Goal: Understand process/instructions

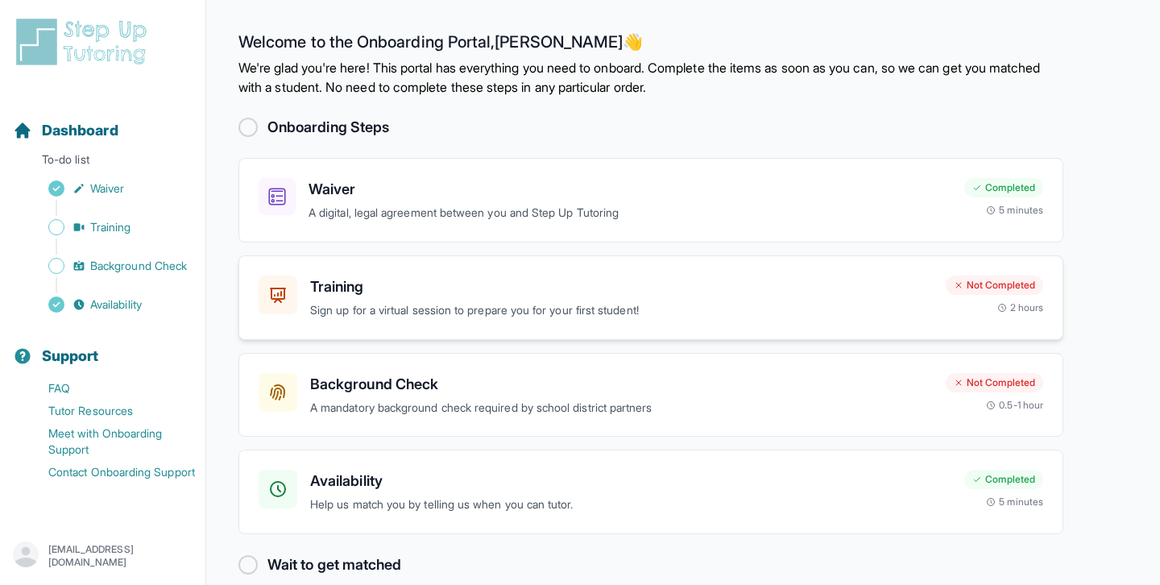
click at [849, 289] on h3 "Training" at bounding box center [621, 287] width 623 height 23
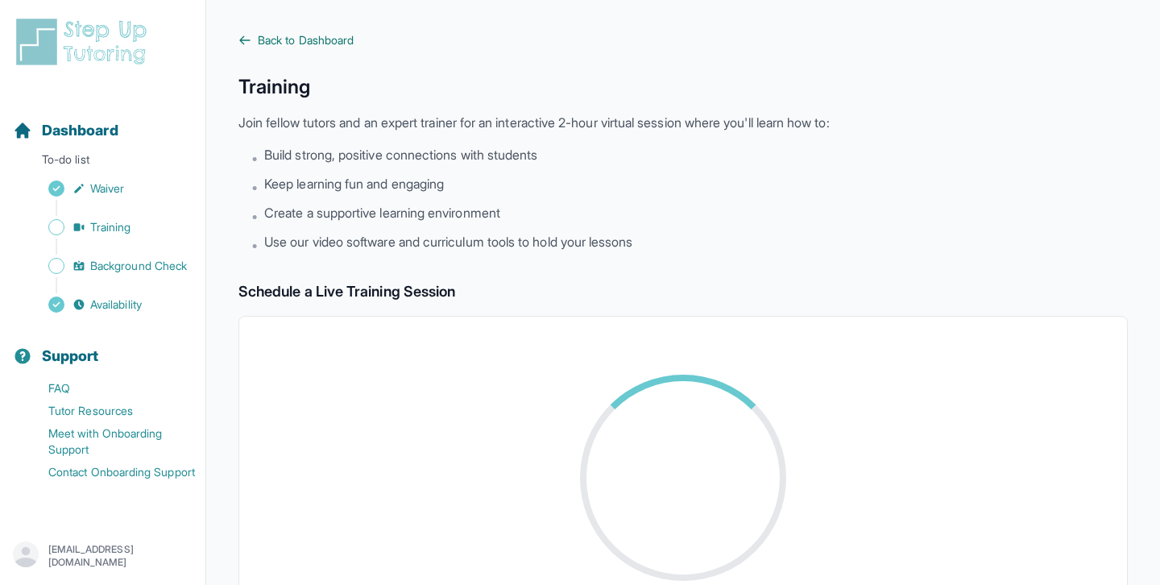
click at [250, 43] on icon at bounding box center [245, 40] width 13 height 13
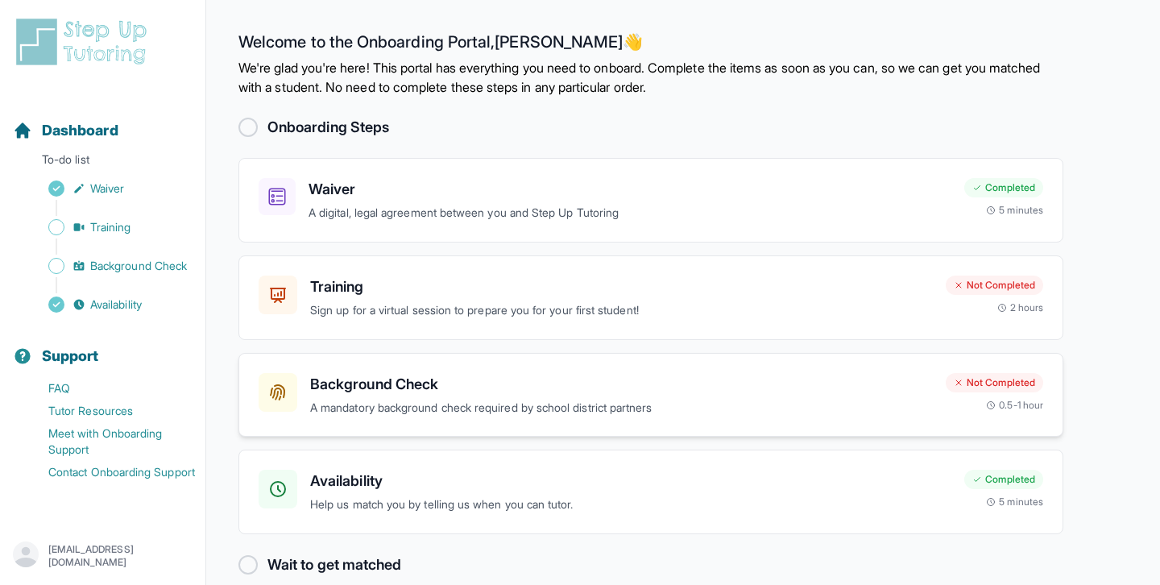
scroll to position [23, 0]
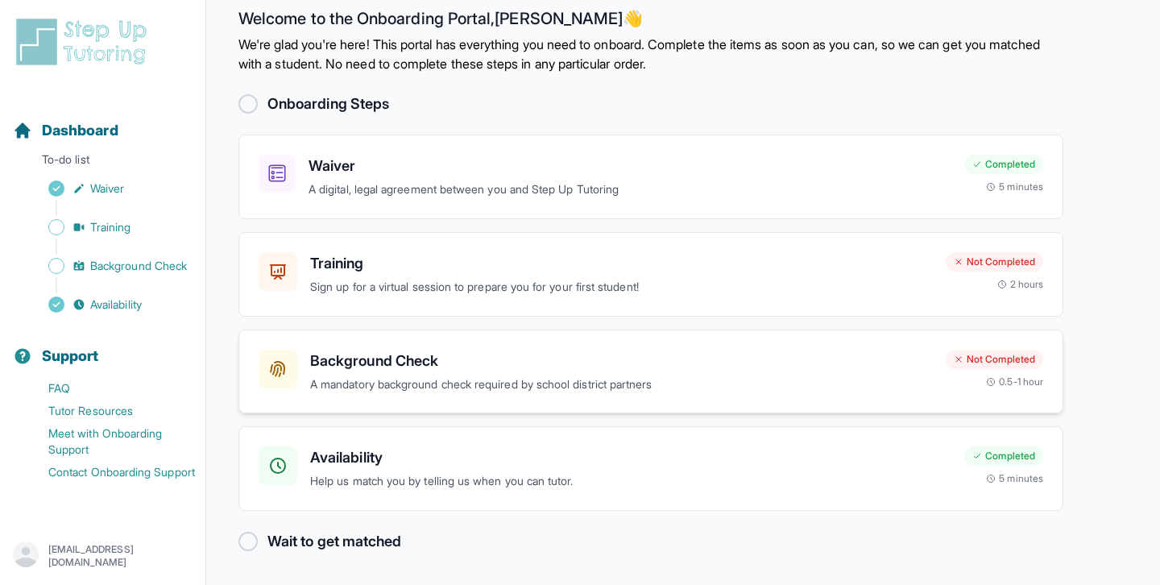
click at [606, 370] on h3 "Background Check" at bounding box center [621, 361] width 623 height 23
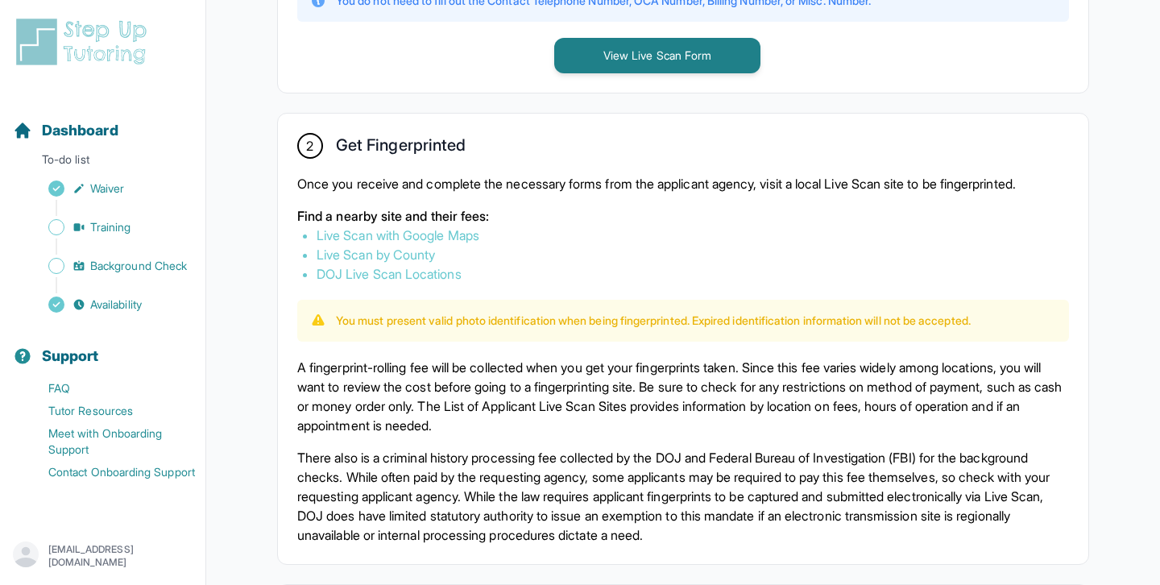
scroll to position [760, 0]
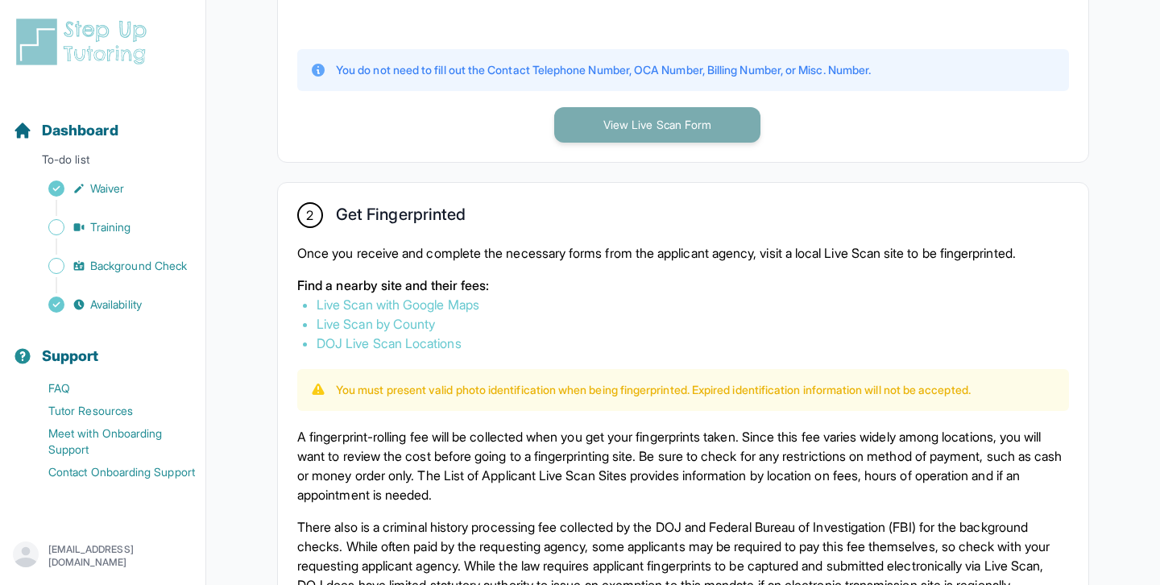
click at [669, 130] on button "View Live Scan Form" at bounding box center [657, 124] width 206 height 35
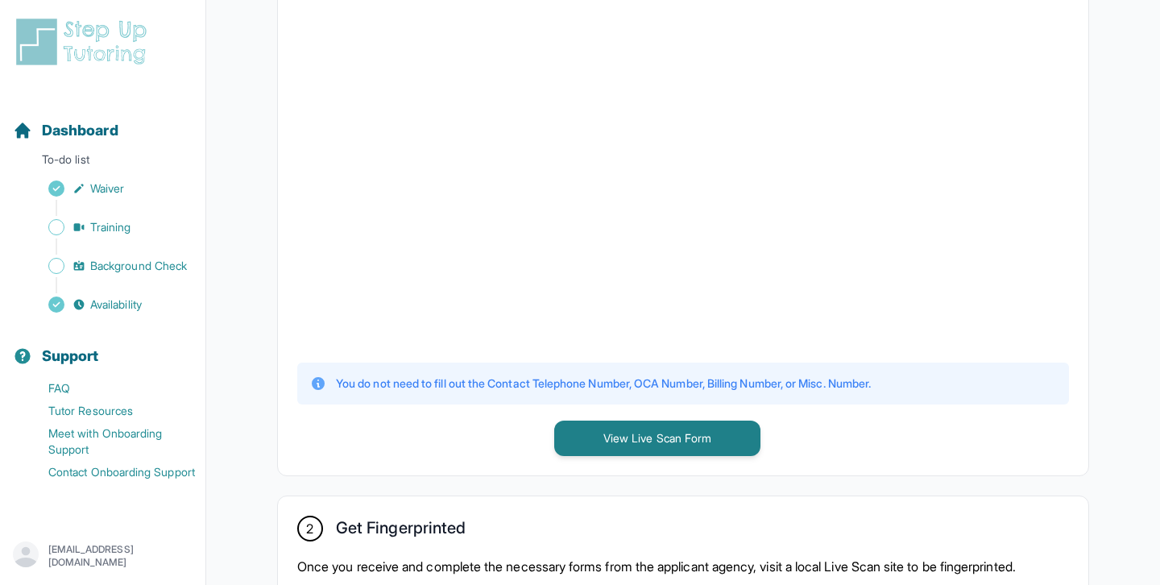
scroll to position [441, 0]
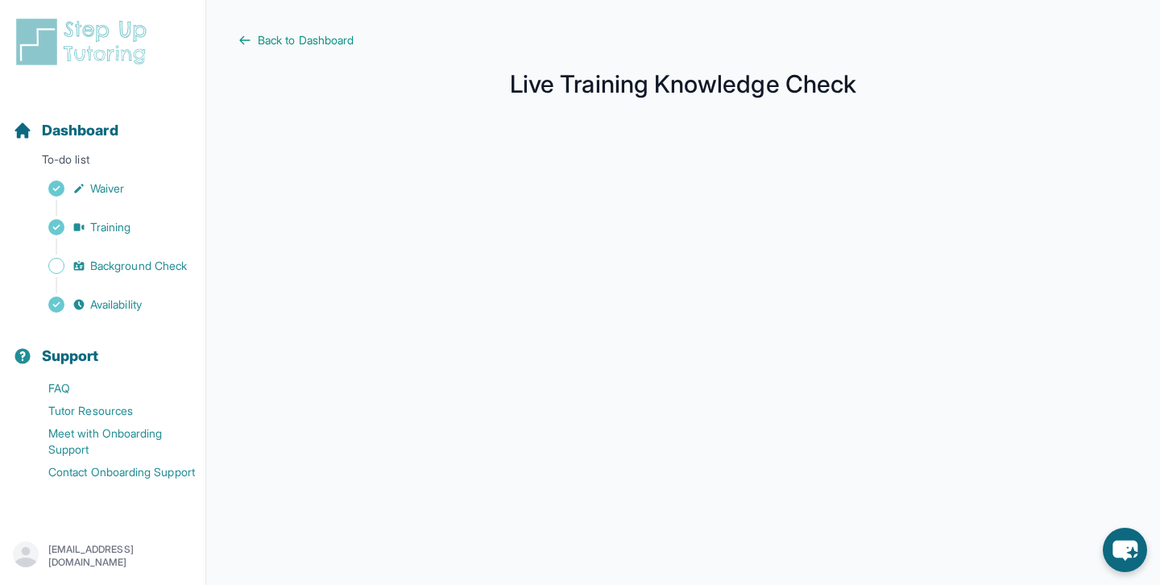
scroll to position [272, 0]
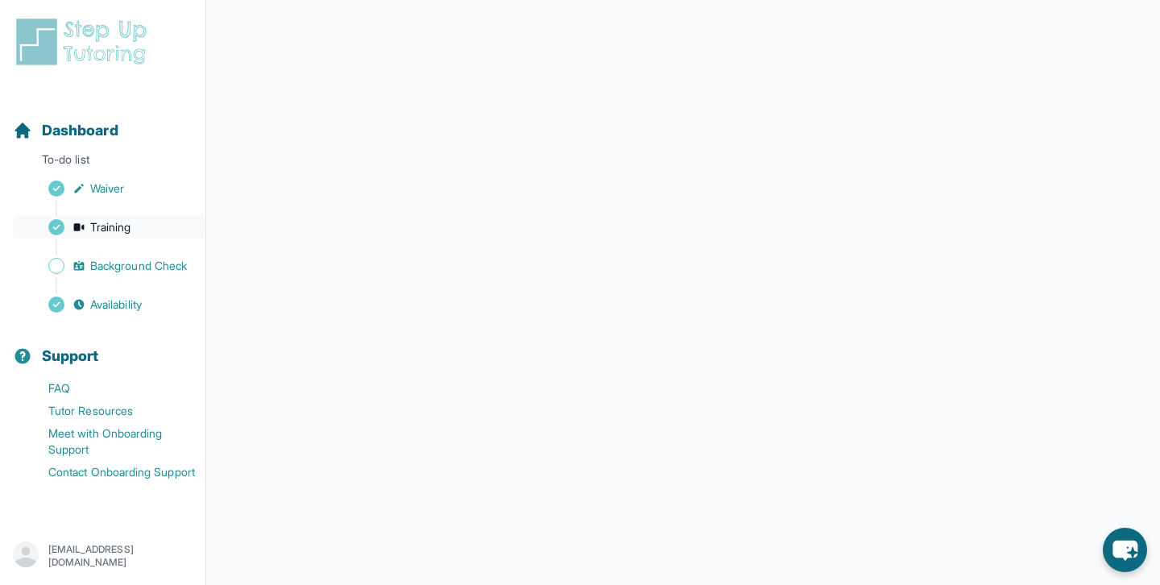
click at [106, 231] on span "Training" at bounding box center [110, 227] width 41 height 16
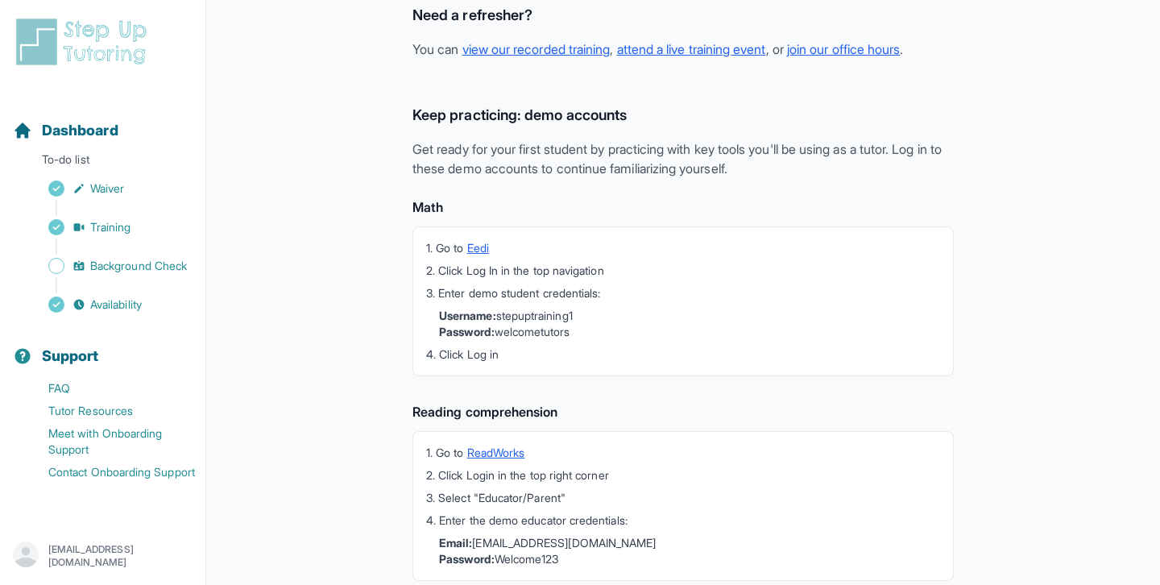
scroll to position [359, 0]
